Goal: Task Accomplishment & Management: Manage account settings

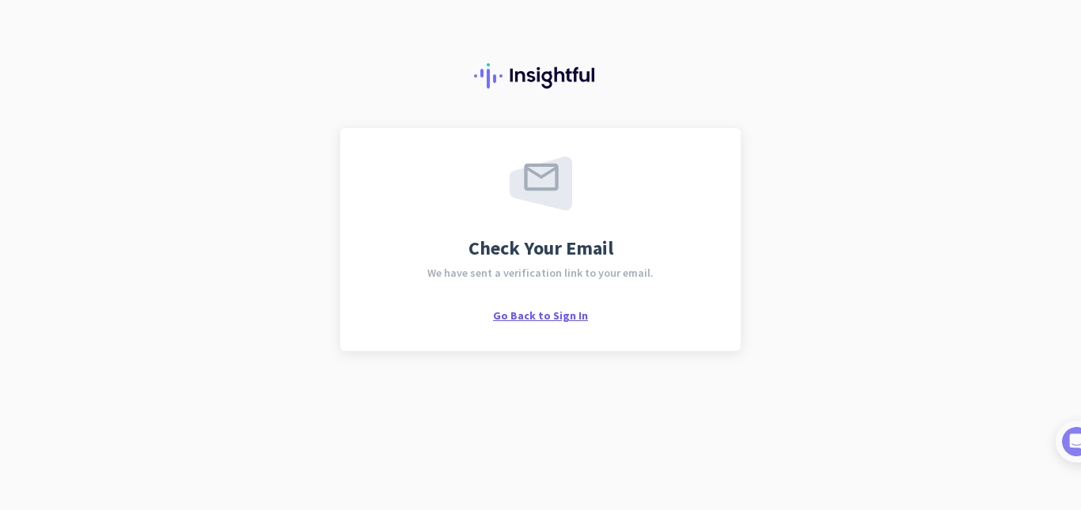
click at [559, 318] on span "Go Back to Sign In" at bounding box center [540, 316] width 95 height 14
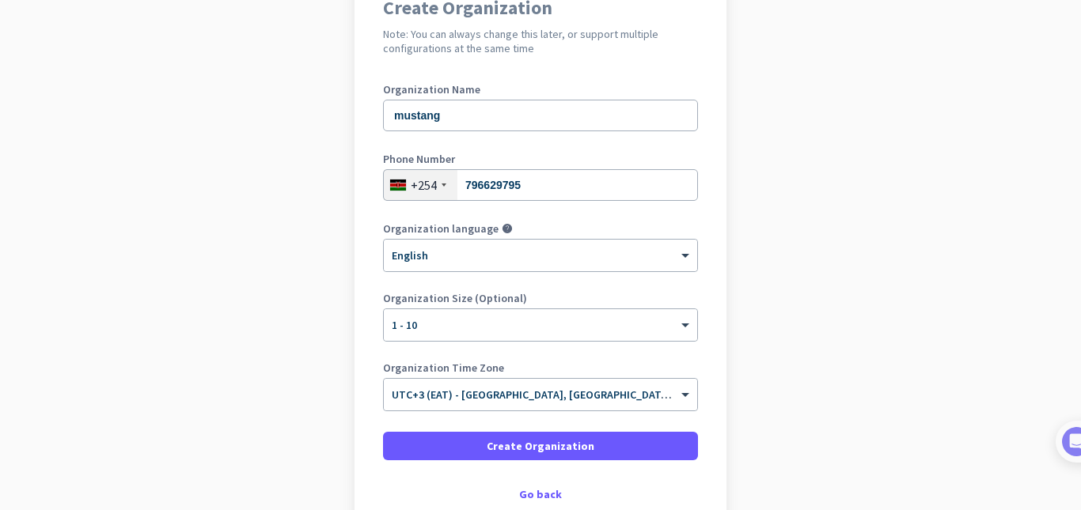
scroll to position [237, 0]
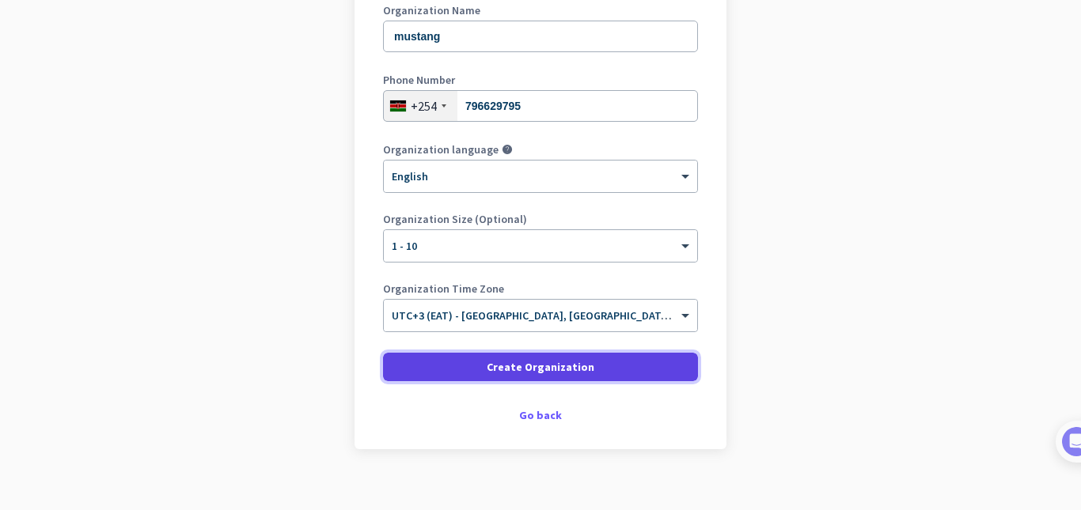
click at [622, 370] on span at bounding box center [540, 367] width 315 height 38
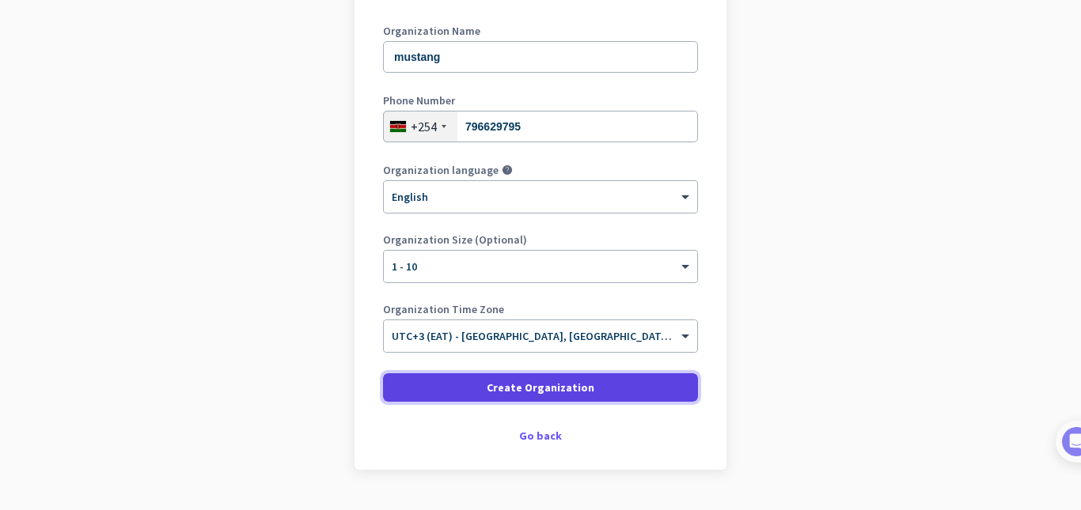
scroll to position [256, 0]
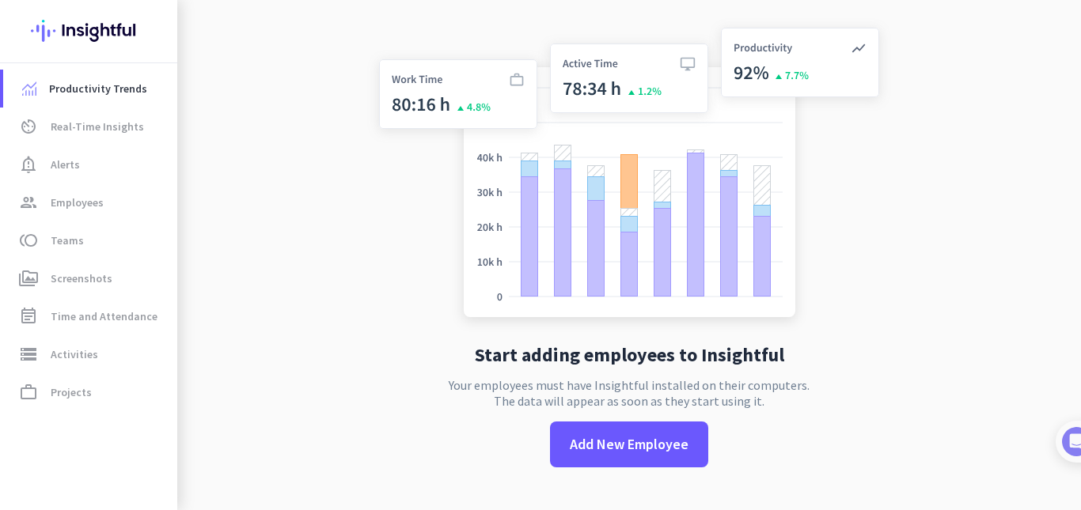
click at [603, 350] on div "Start adding employees to Insightful Your employees must have Insightful instal…" at bounding box center [629, 255] width 524 height 510
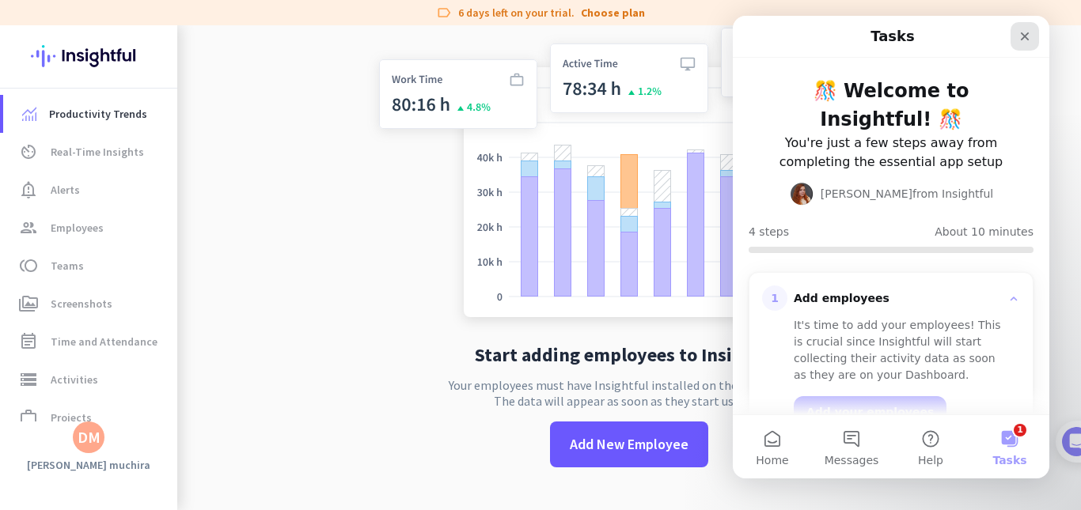
click at [1030, 41] on icon "Close" at bounding box center [1024, 36] width 13 height 13
